Goal: Information Seeking & Learning: Learn about a topic

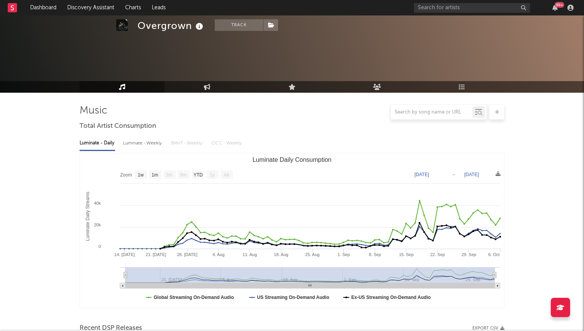
select select "1w"
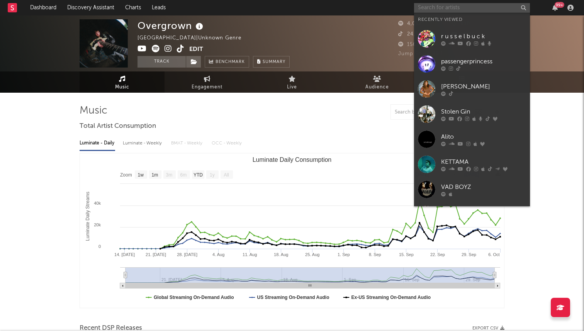
click at [454, 5] on input "text" at bounding box center [472, 8] width 116 height 10
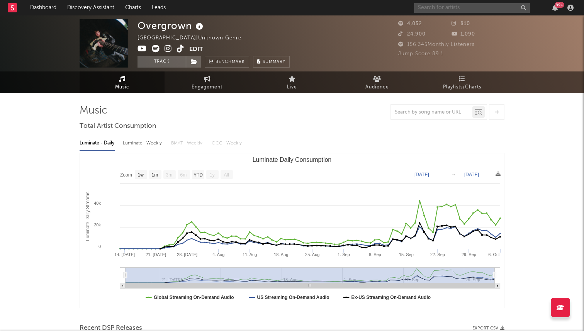
click at [442, 7] on input "text" at bounding box center [472, 8] width 116 height 10
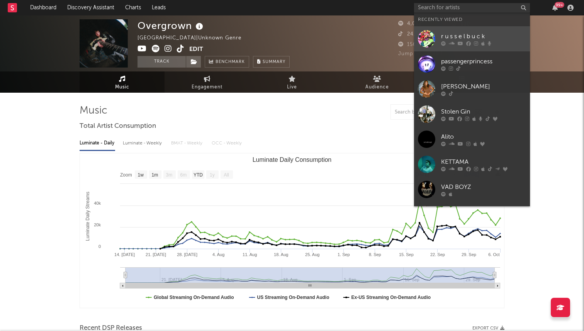
click at [436, 33] on link "r u s s e l b u c k" at bounding box center [472, 38] width 116 height 25
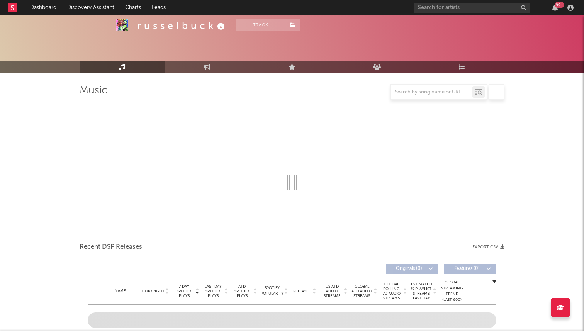
select select "6m"
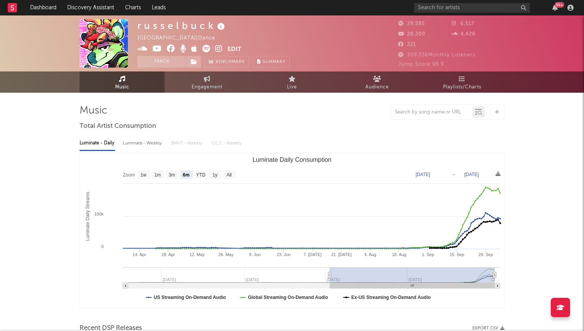
click at [218, 46] on icon at bounding box center [218, 49] width 7 height 8
select select "6m"
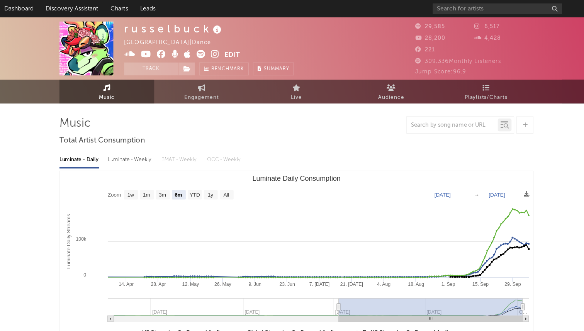
click at [211, 49] on span at bounding box center [183, 50] width 90 height 10
click at [206, 49] on icon at bounding box center [207, 49] width 8 height 8
click at [218, 49] on icon at bounding box center [218, 49] width 7 height 8
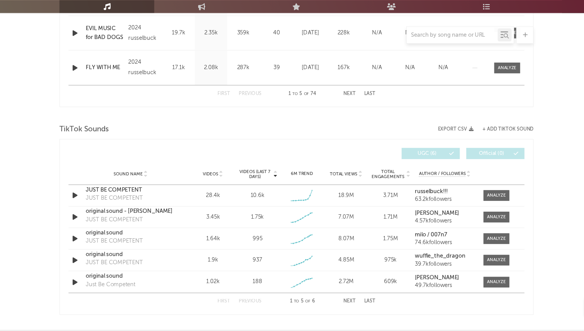
scroll to position [455, 0]
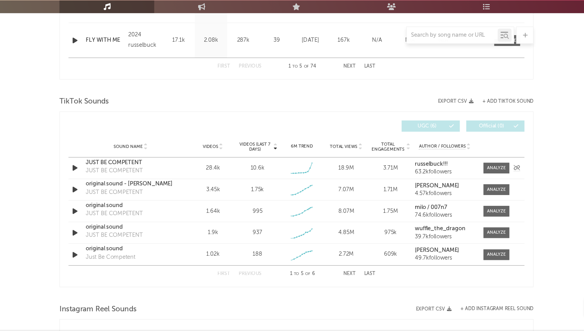
click at [135, 179] on div "JUST BE COMPETENT" at bounding box center [143, 180] width 81 height 8
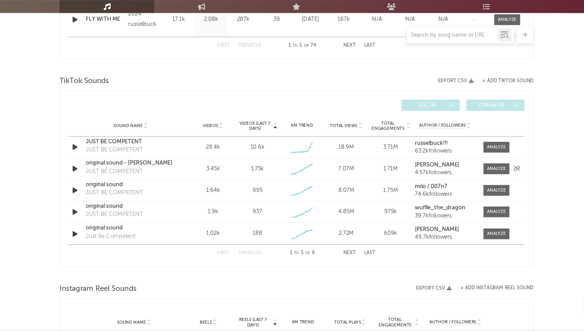
scroll to position [480, 0]
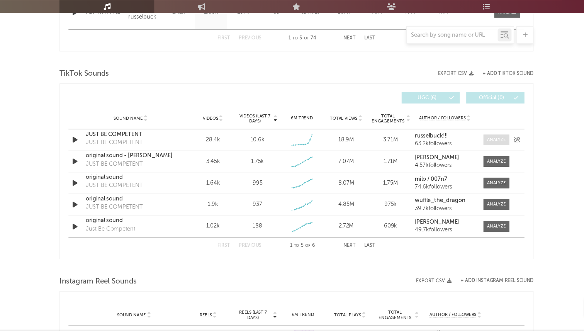
click at [469, 157] on div at bounding box center [471, 160] width 17 height 6
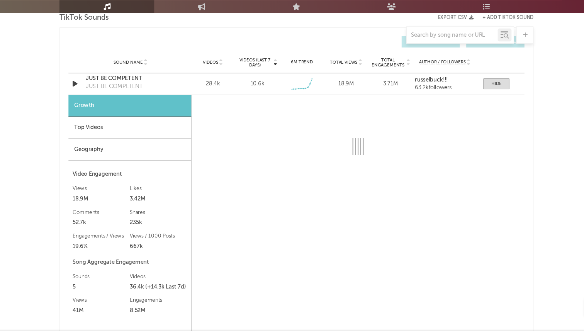
scroll to position [546, 0]
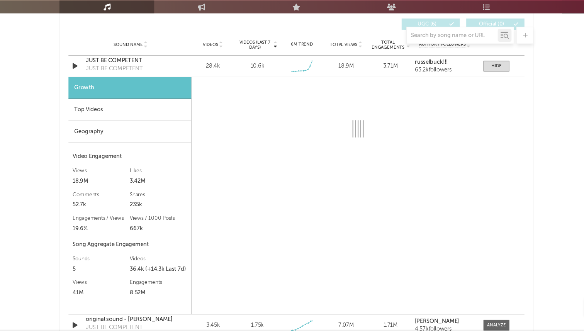
select select "6m"
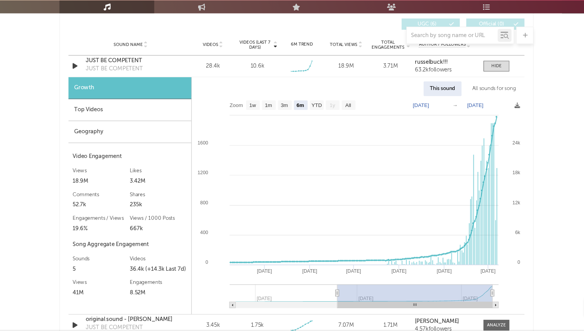
click at [469, 114] on div "All sounds for song" at bounding box center [469, 113] width 51 height 13
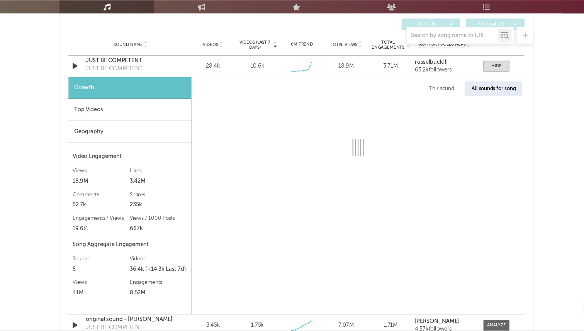
select select "1w"
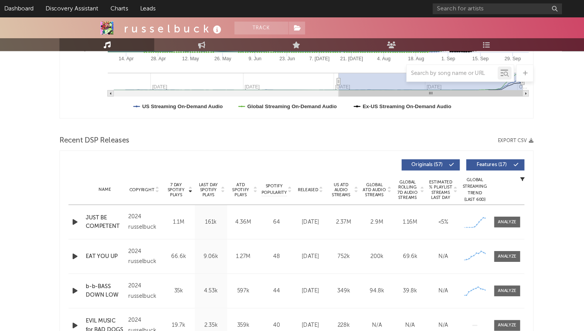
scroll to position [0, 0]
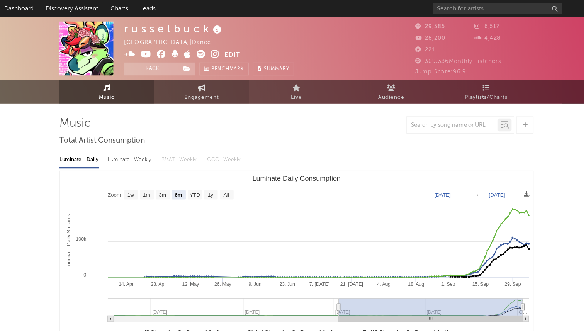
click at [184, 81] on link "Engagement" at bounding box center [207, 81] width 85 height 21
select select "1w"
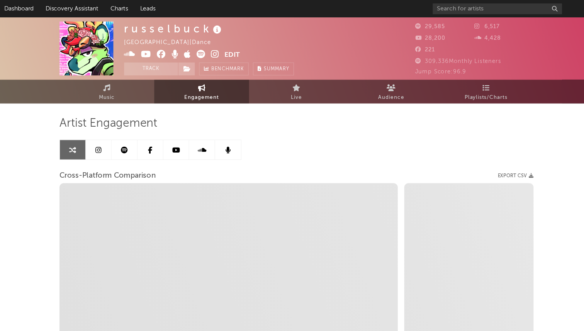
click at [124, 136] on link at bounding box center [114, 134] width 23 height 17
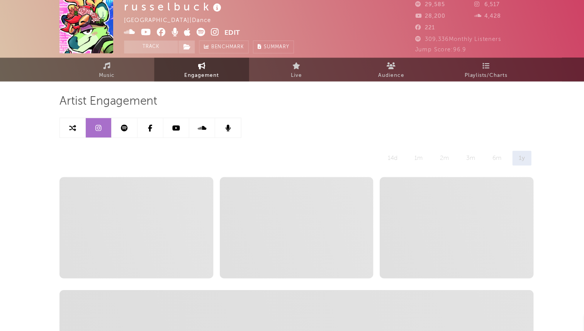
select select "6m"
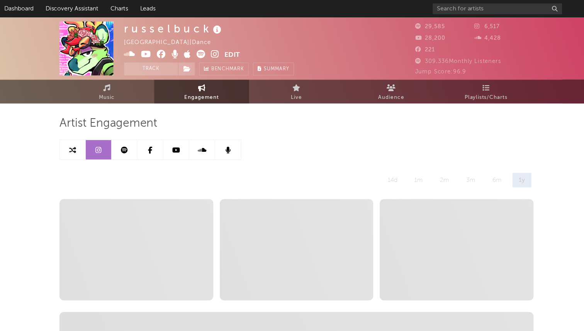
click at [237, 48] on button "Edit" at bounding box center [235, 50] width 14 height 10
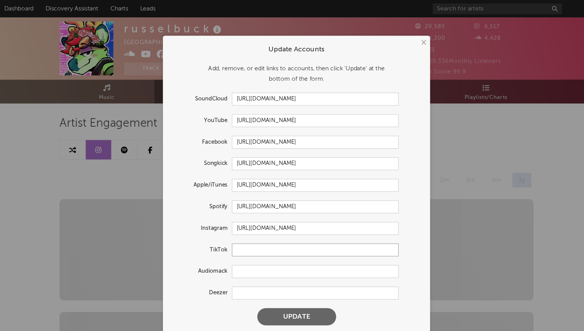
click at [245, 227] on input "text" at bounding box center [309, 224] width 150 height 12
paste input "[URL][DOMAIN_NAME]"
type input "[URL][DOMAIN_NAME]"
click at [257, 276] on button "Update" at bounding box center [292, 283] width 71 height 15
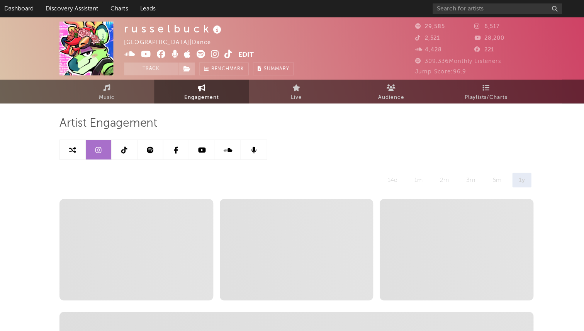
click at [134, 135] on link at bounding box center [137, 134] width 23 height 17
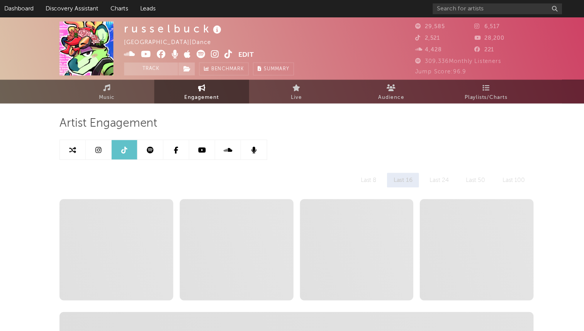
select select "1w"
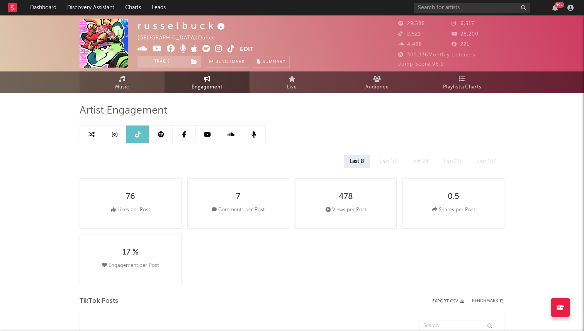
click at [122, 85] on span "Music" at bounding box center [122, 87] width 14 height 9
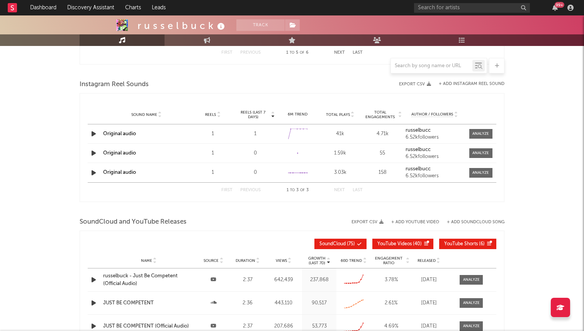
select select "6m"
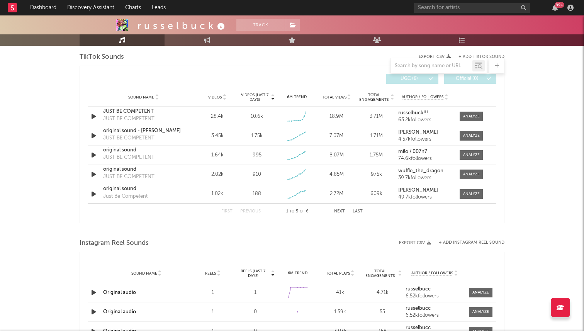
scroll to position [520, 0]
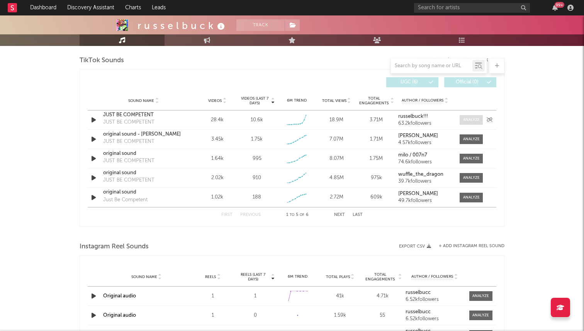
click at [465, 119] on div at bounding box center [471, 120] width 17 height 6
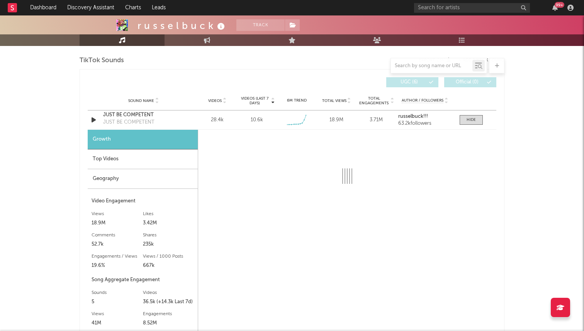
click at [155, 182] on div "Geography" at bounding box center [143, 179] width 110 height 20
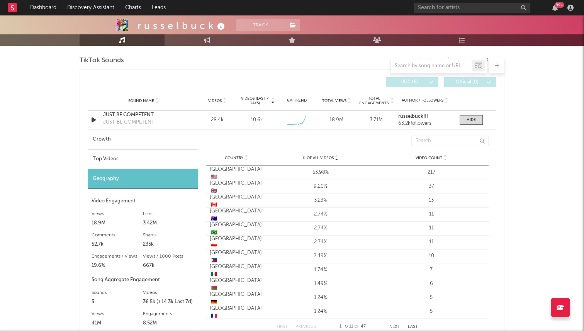
click at [167, 143] on div "Growth" at bounding box center [143, 140] width 110 height 20
select select "6m"
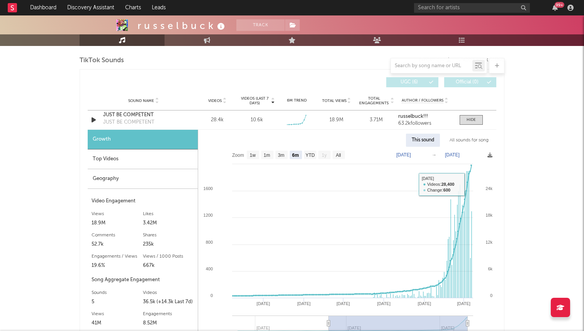
click at [472, 139] on div "All sounds for song" at bounding box center [469, 140] width 51 height 13
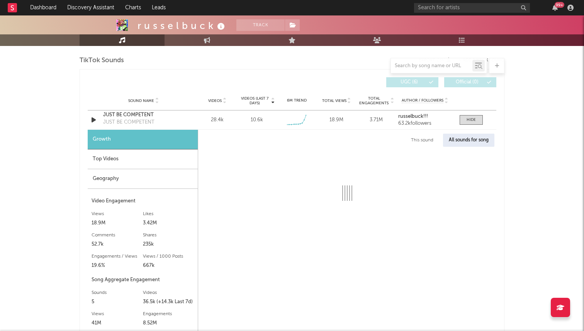
select select "1w"
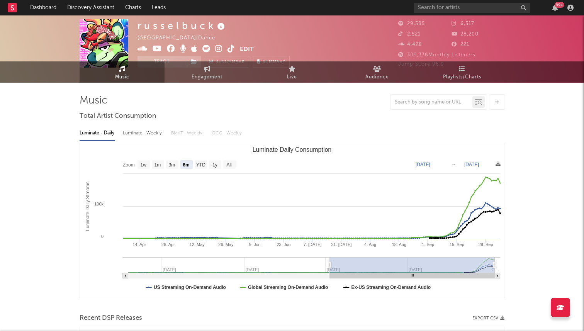
scroll to position [0, 0]
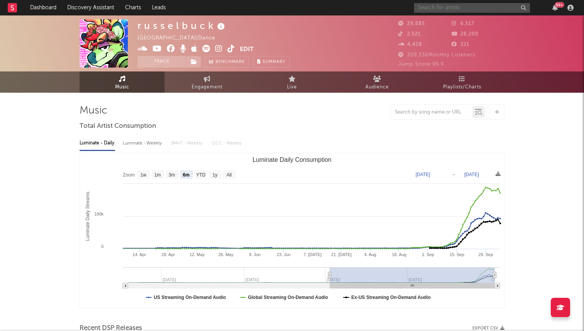
click at [443, 8] on input "text" at bounding box center [472, 8] width 116 height 10
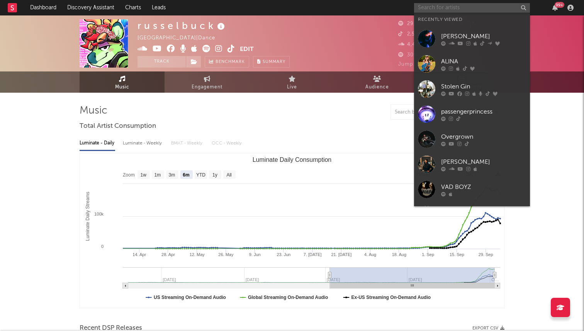
type input "f"
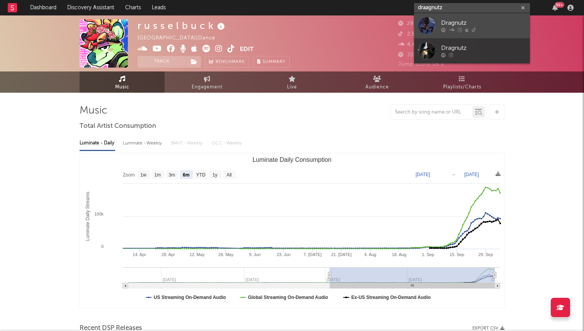
type input "draagnutz"
click at [431, 25] on div at bounding box center [426, 25] width 17 height 17
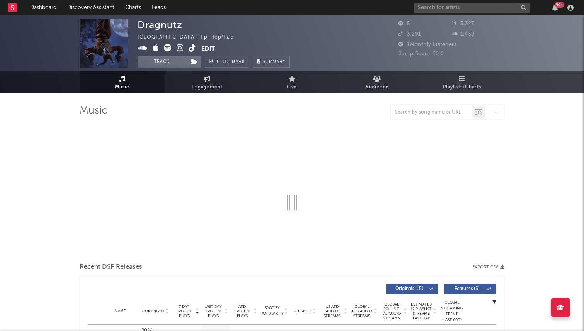
select select "6m"
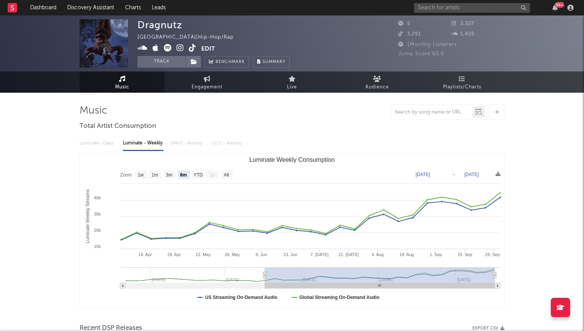
click at [181, 50] on icon at bounding box center [180, 48] width 7 height 8
click at [194, 48] on icon at bounding box center [192, 48] width 7 height 8
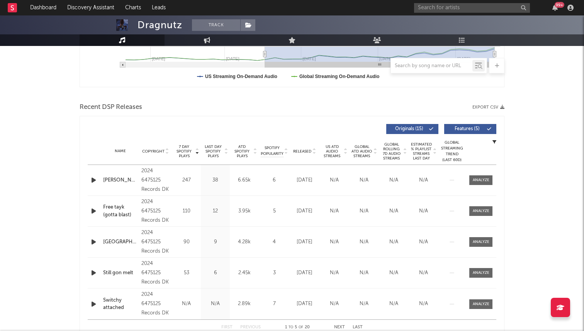
scroll to position [251, 0]
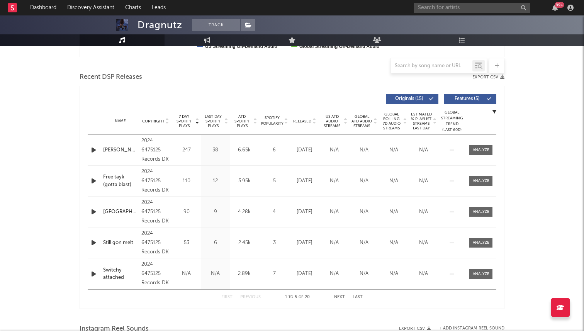
click at [340, 298] on button "Next" at bounding box center [339, 297] width 11 height 4
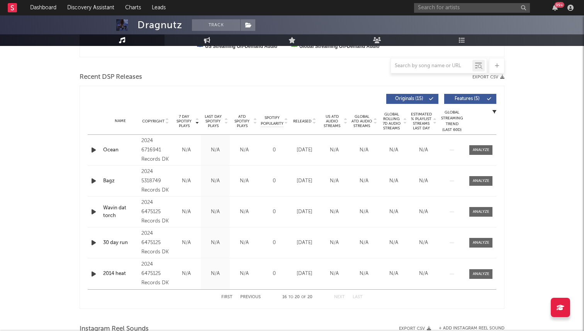
click at [340, 298] on button "Next" at bounding box center [339, 297] width 11 height 4
click at [226, 296] on button "First" at bounding box center [226, 297] width 11 height 4
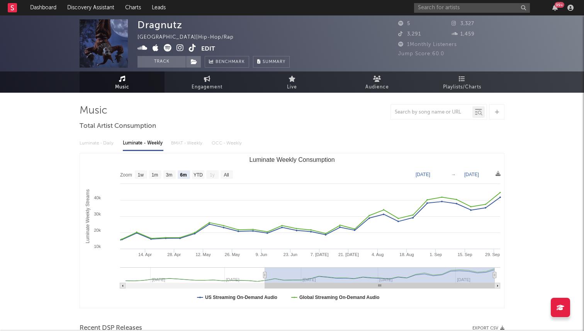
click at [168, 45] on icon at bounding box center [168, 48] width 8 height 8
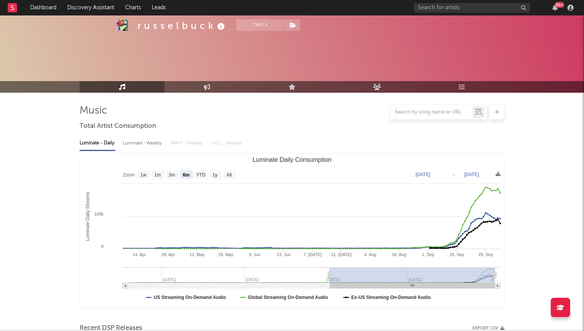
select select "6m"
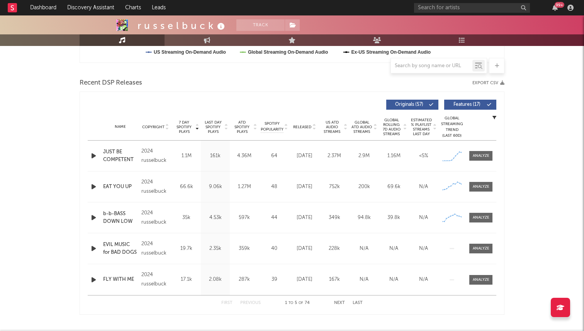
scroll to position [236, 0]
